Goal: Task Accomplishment & Management: Manage account settings

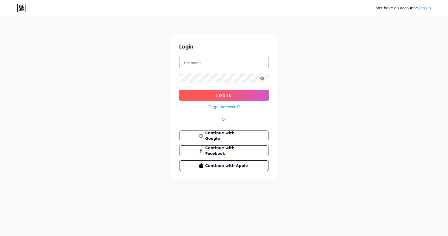
type input "[EMAIL_ADDRESS][DOMAIN_NAME]"
click at [216, 98] on span "Log In" at bounding box center [224, 95] width 16 height 5
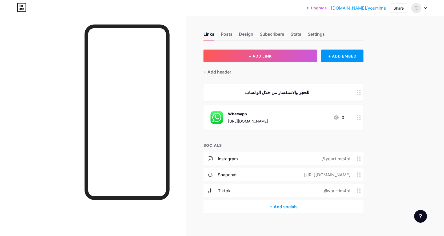
click at [245, 122] on div "[URL][DOMAIN_NAME]" at bounding box center [248, 121] width 40 height 6
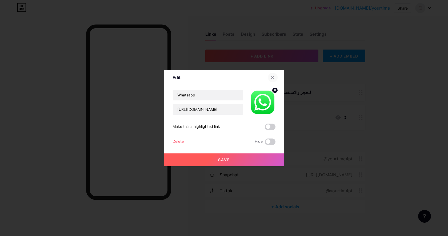
click at [274, 78] on icon at bounding box center [272, 77] width 4 height 4
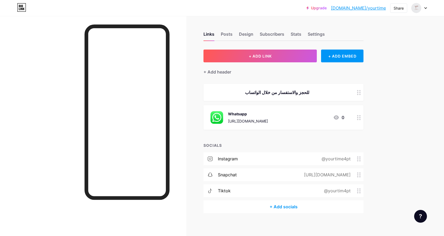
scroll to position [3, 0]
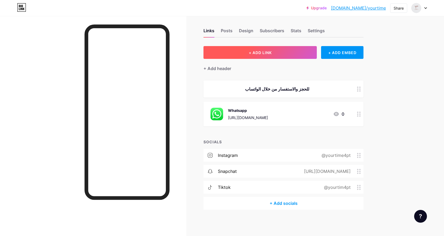
click at [252, 54] on span "+ ADD LINK" at bounding box center [260, 52] width 23 height 5
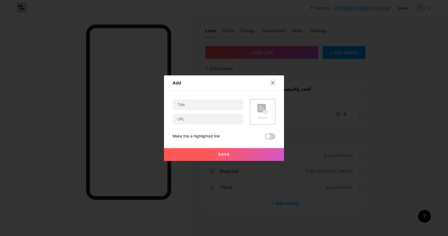
click at [273, 82] on icon at bounding box center [272, 83] width 4 height 4
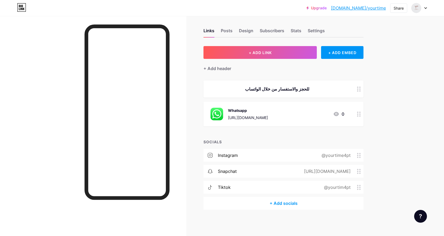
click at [369, 7] on link "[DOMAIN_NAME]/yourtime" at bounding box center [358, 8] width 55 height 6
